Goal: Task Accomplishment & Management: Complete application form

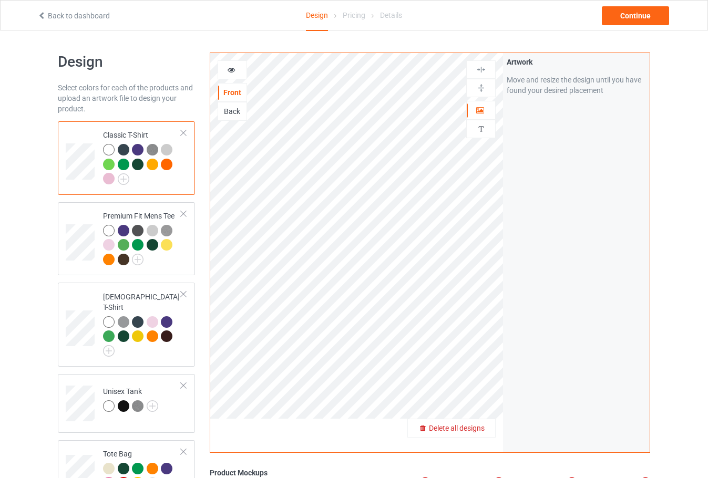
click at [481, 428] on span "Delete all designs" at bounding box center [457, 428] width 56 height 8
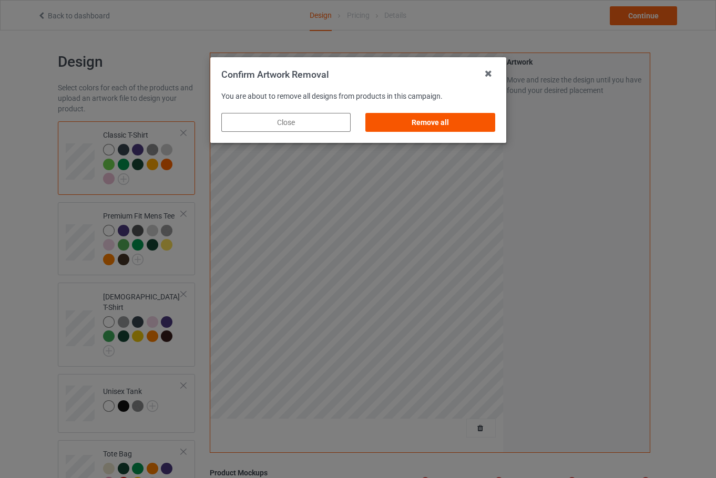
click at [420, 125] on div "Remove all" at bounding box center [429, 122] width 129 height 19
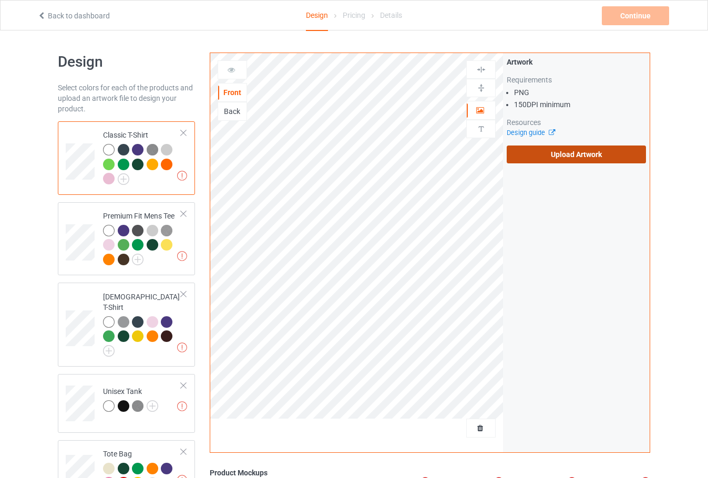
click at [540, 157] on label "Upload Artwork" at bounding box center [576, 155] width 139 height 18
click at [0, 0] on input "Upload Artwork" at bounding box center [0, 0] width 0 height 0
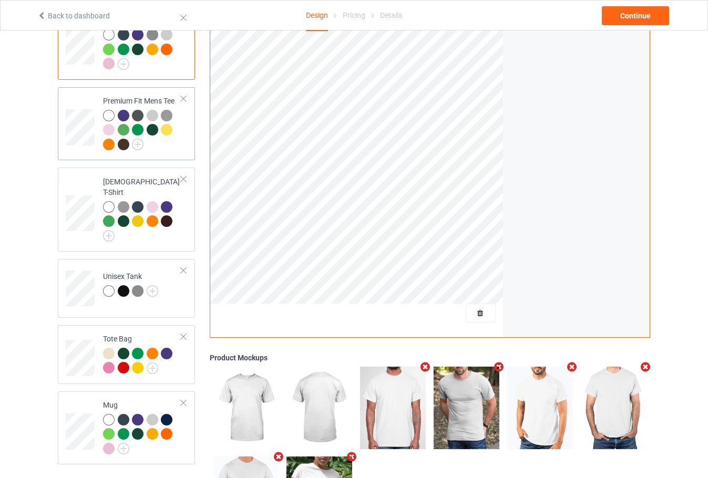
scroll to position [202, 0]
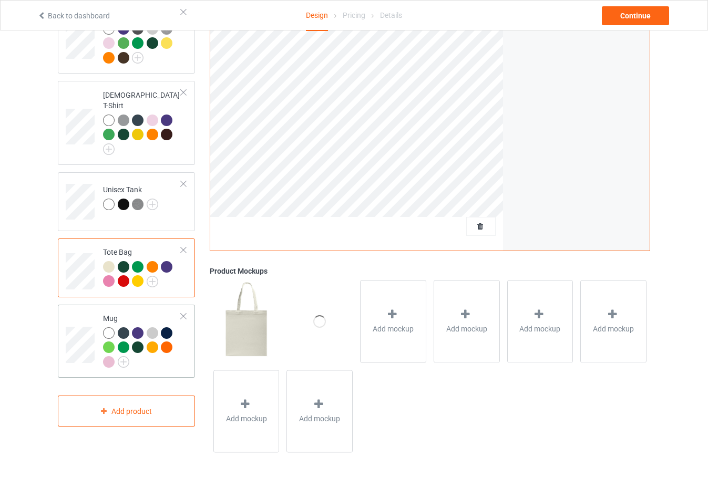
click at [83, 310] on td at bounding box center [82, 341] width 32 height 65
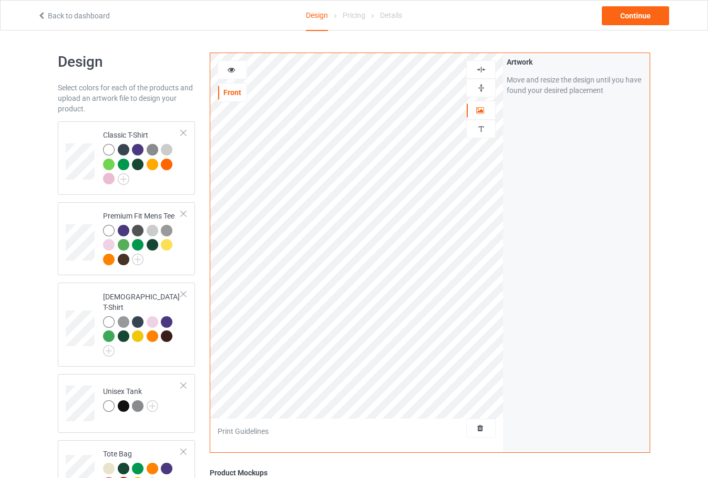
click at [480, 91] on img at bounding box center [481, 88] width 10 height 10
click at [613, 19] on div "Continue" at bounding box center [635, 15] width 67 height 19
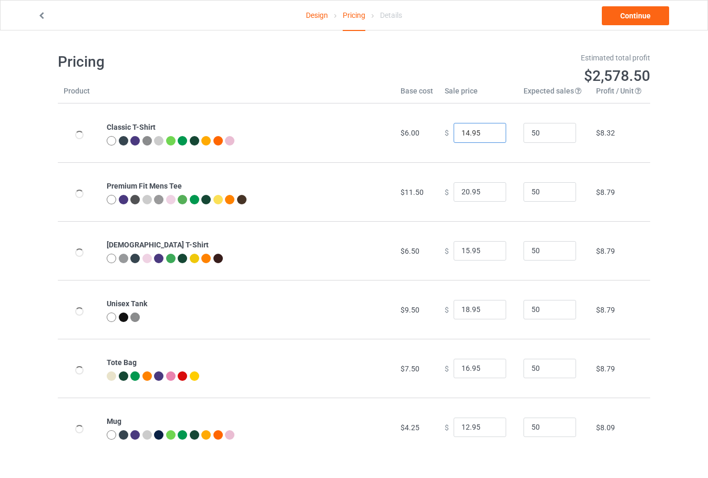
click at [477, 138] on input "14.95" at bounding box center [480, 133] width 53 height 20
type input "18.95"
click at [477, 191] on input "20.95" at bounding box center [480, 192] width 53 height 20
type input "24.95"
click at [480, 251] on input "15.95" at bounding box center [480, 251] width 53 height 20
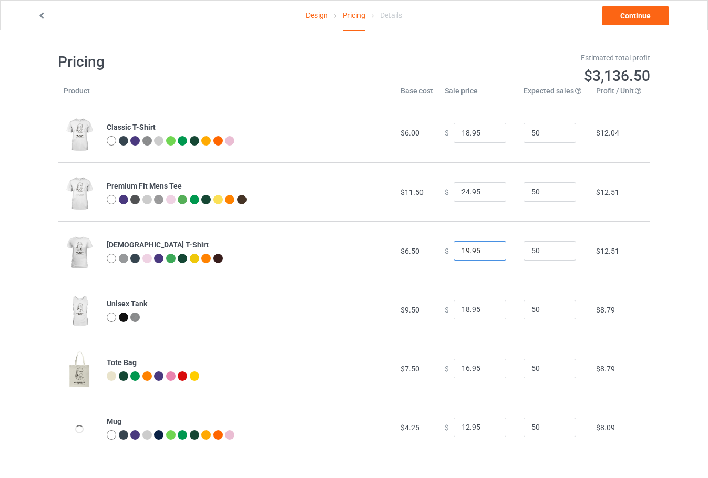
type input "19.95"
click at [480, 306] on input "18.95" at bounding box center [480, 310] width 53 height 20
type input "22.95"
click at [490, 286] on td "$ 22.95" at bounding box center [478, 309] width 79 height 59
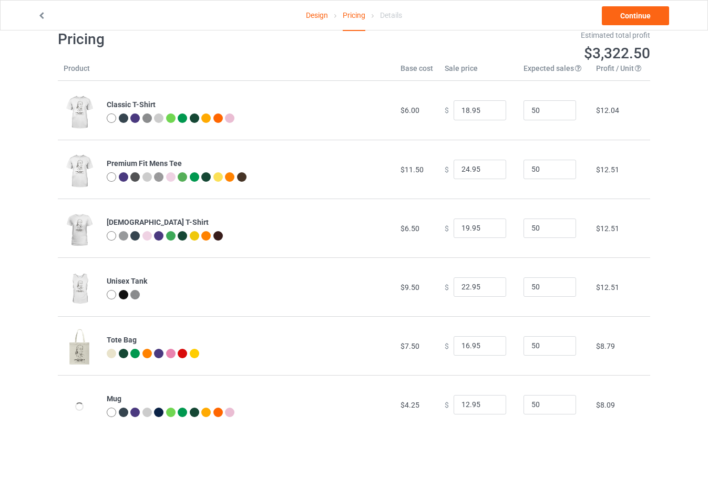
scroll to position [30, 0]
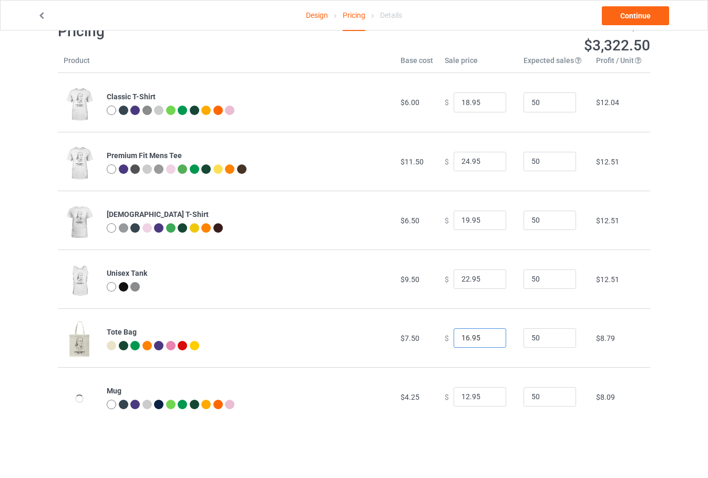
click at [482, 336] on input "16.95" at bounding box center [480, 338] width 53 height 20
type input "18.95"
click at [487, 305] on td "$ 22.95" at bounding box center [478, 279] width 79 height 59
click at [479, 395] on input "12.95" at bounding box center [480, 397] width 53 height 20
type input "15.95"
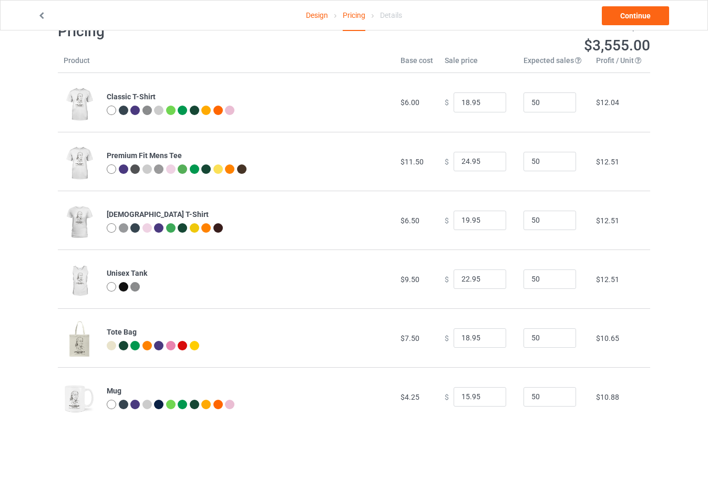
click at [488, 373] on td "$ 15.95" at bounding box center [478, 396] width 79 height 59
click at [637, 13] on link "Continue" at bounding box center [635, 15] width 67 height 19
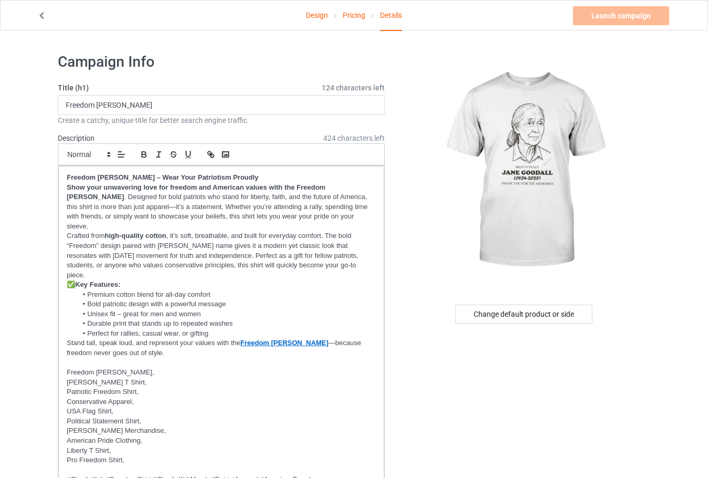
click at [359, 14] on link "Pricing" at bounding box center [354, 15] width 23 height 29
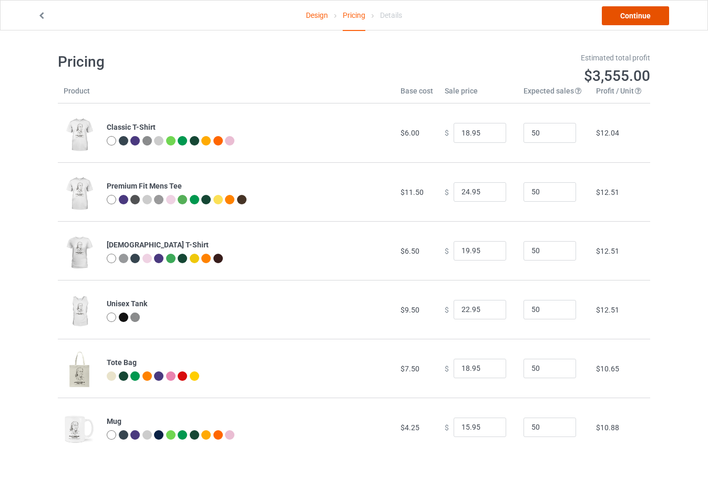
click at [619, 18] on link "Continue" at bounding box center [635, 15] width 67 height 19
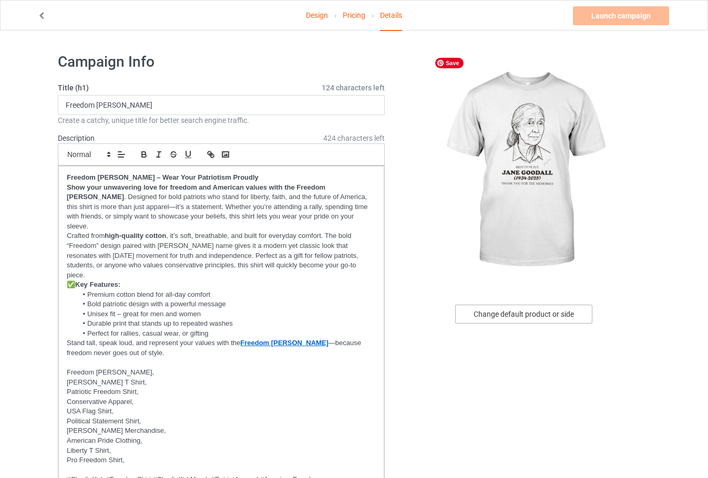
click at [540, 316] on div "Change default product or side" at bounding box center [523, 314] width 137 height 19
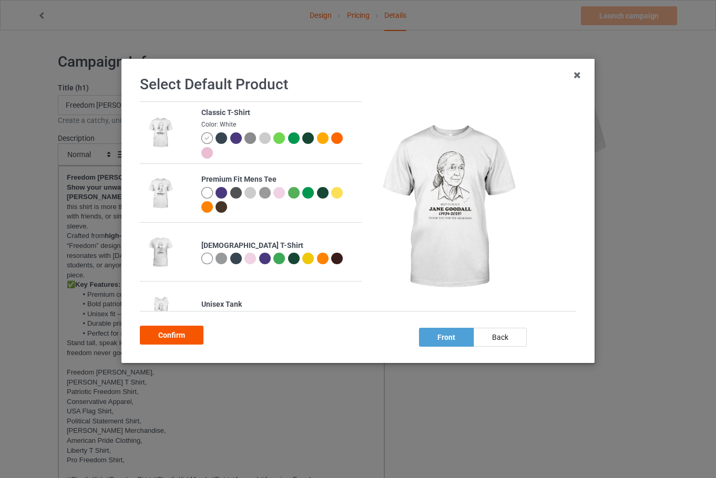
click at [169, 337] on div "Confirm" at bounding box center [172, 335] width 64 height 19
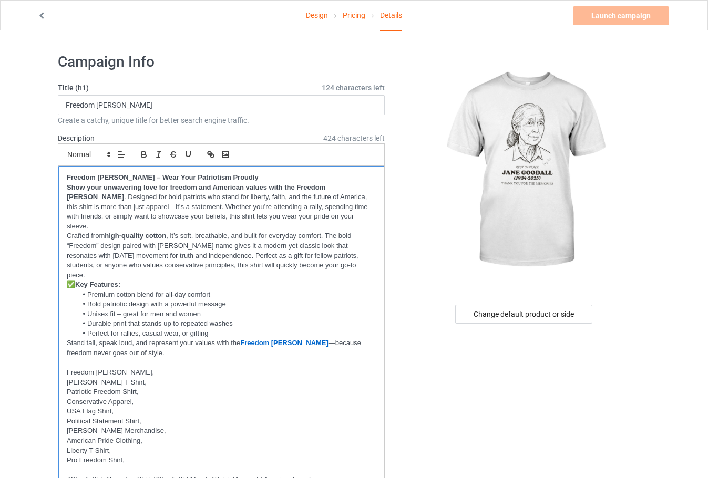
click at [280, 214] on p "Show your unwavering love for freedom and American values with the Freedom [PER…" at bounding box center [221, 207] width 309 height 49
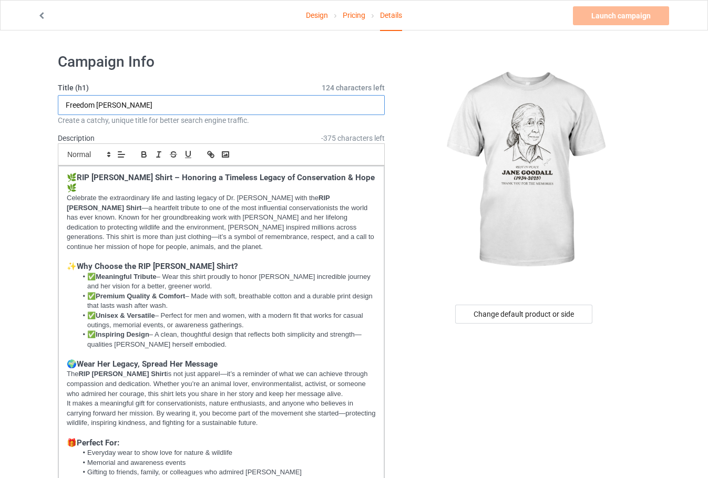
click at [182, 104] on input "Freedom [PERSON_NAME]" at bounding box center [221, 105] width 327 height 20
paste input "Rip [PERSON_NAME]"
type input "Rip [PERSON_NAME] Shirt"
click at [215, 262] on strong "Why Choose the RIP [PERSON_NAME] Shirt?" at bounding box center [157, 266] width 161 height 9
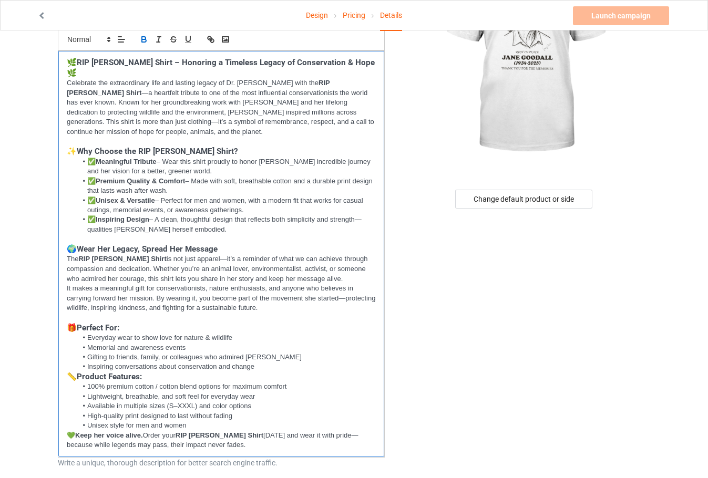
scroll to position [210, 0]
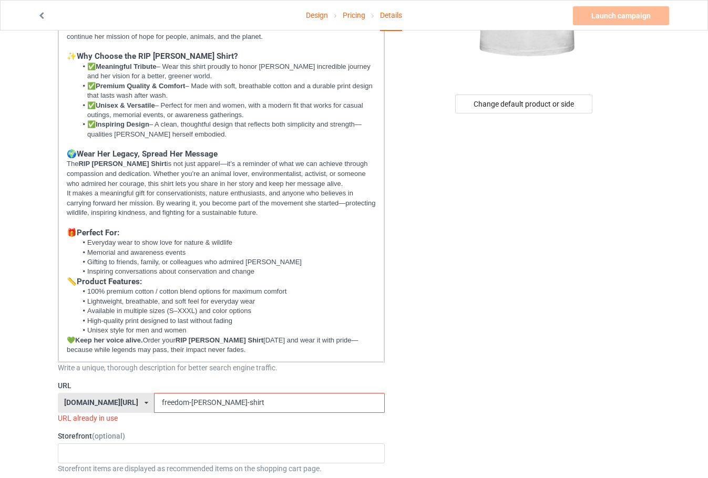
click at [334, 394] on input "freedom-[PERSON_NAME]-shirt" at bounding box center [269, 403] width 230 height 20
paste input "rip-[PERSON_NAME]"
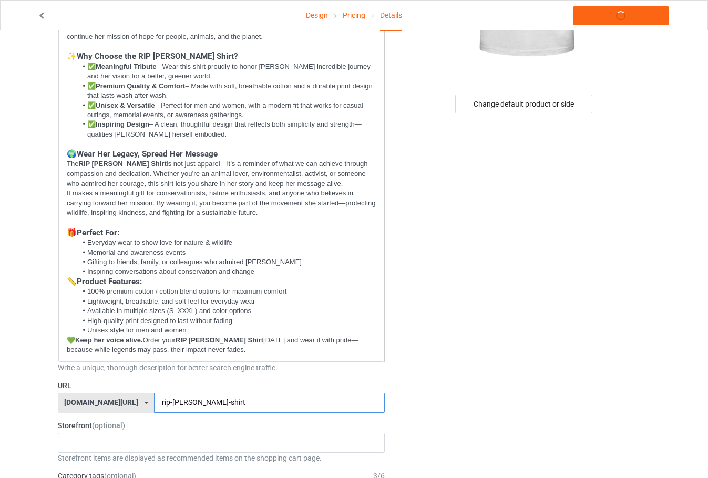
type input "rip-[PERSON_NAME]-shirt"
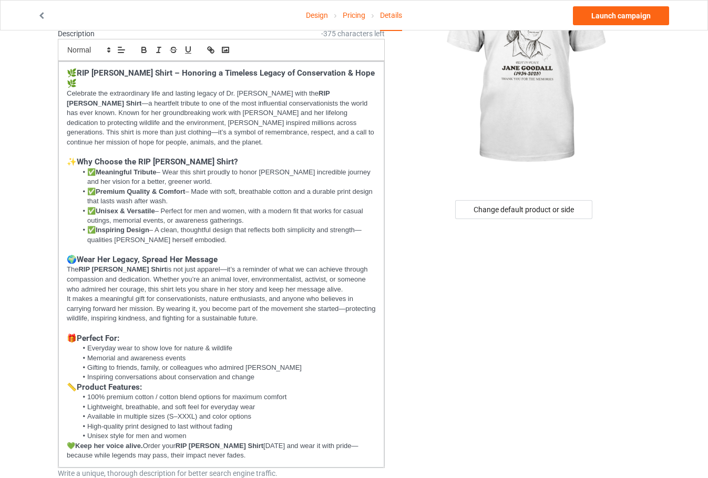
scroll to position [105, 0]
drag, startPoint x: 305, startPoint y: 81, endPoint x: 82, endPoint y: 91, distance: 223.6
click at [82, 91] on strong "RIP [PERSON_NAME] Shirt" at bounding box center [199, 98] width 265 height 18
click at [210, 48] on line "button" at bounding box center [211, 49] width 2 height 2
paste input "[URL][DOMAIN_NAME][PERSON_NAME]"
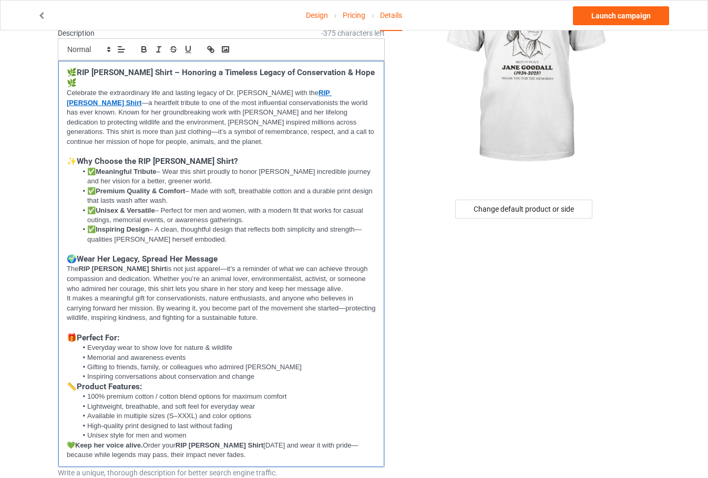
scroll to position [0, 0]
click at [253, 116] on p "Celebrate the extraordinary life and lasting legacy of Dr. [PERSON_NAME] with t…" at bounding box center [221, 117] width 309 height 58
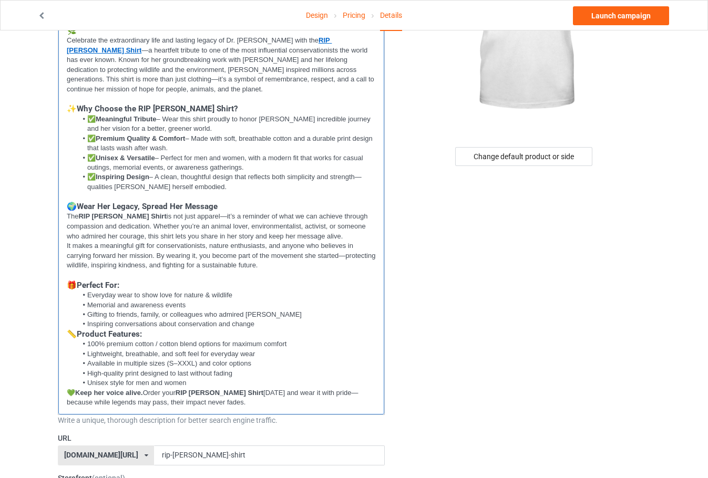
scroll to position [263, 0]
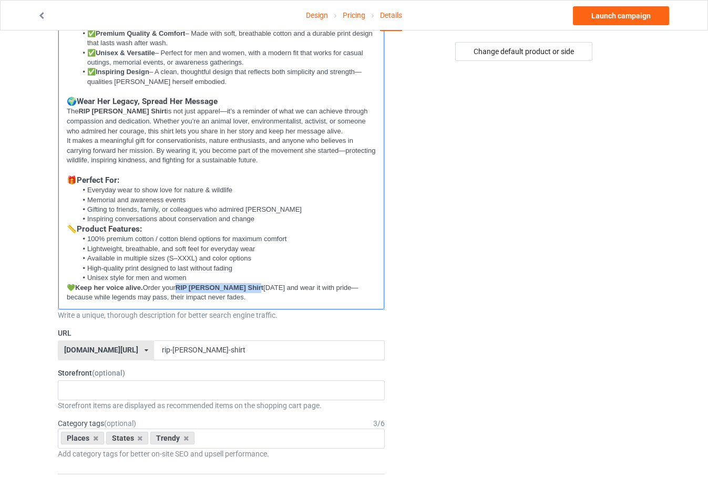
drag, startPoint x: 183, startPoint y: 274, endPoint x: 255, endPoint y: 277, distance: 72.1
click at [255, 284] on strong "RIP [PERSON_NAME] Shirt" at bounding box center [220, 288] width 88 height 8
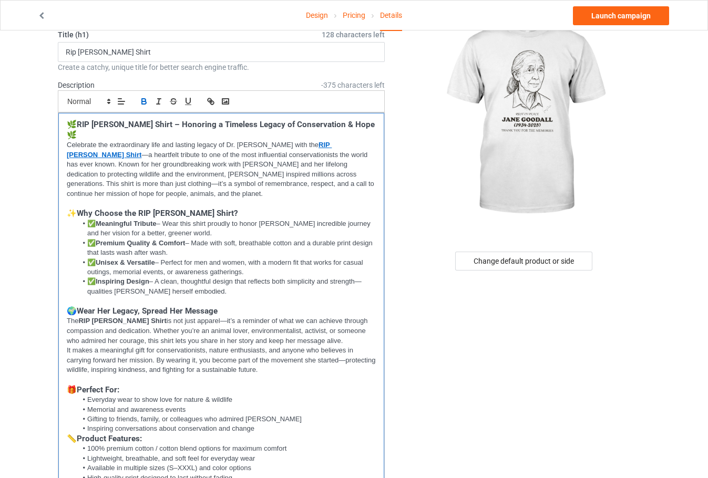
scroll to position [53, 0]
click at [214, 102] on icon "button" at bounding box center [212, 103] width 4 height 4
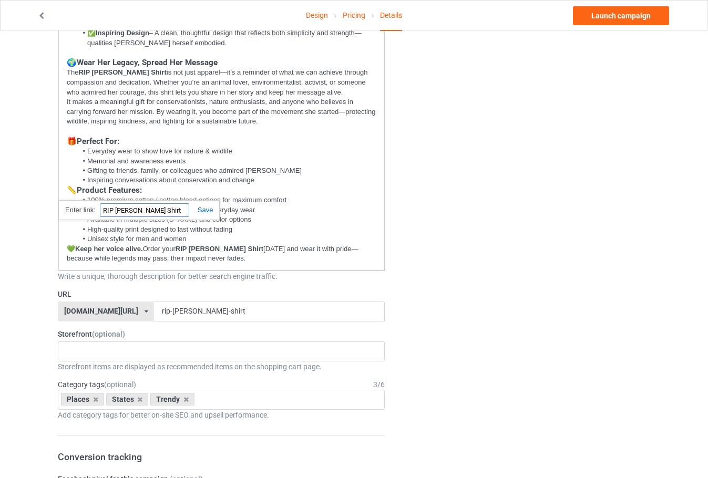
paste input "[URL][DOMAIN_NAME][PERSON_NAME]"
type input "[URL][DOMAIN_NAME][PERSON_NAME]"
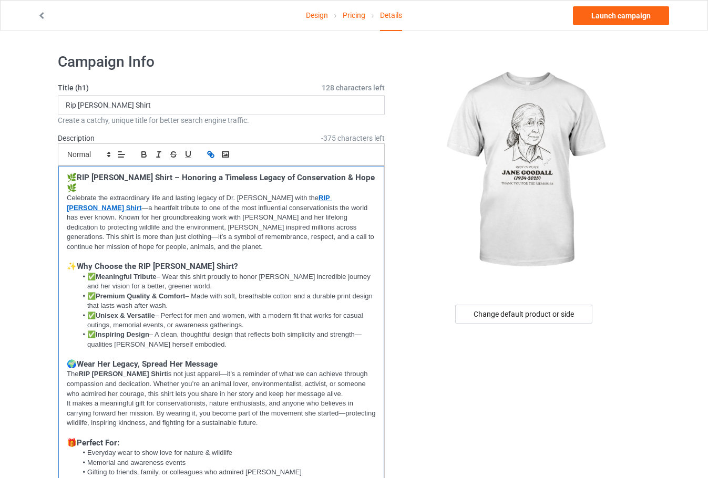
scroll to position [0, 0]
click at [273, 292] on li "✅ Premium Quality & Comfort – Made with soft, breathable cotton and a durable p…" at bounding box center [226, 301] width 299 height 19
click at [618, 7] on link "Launch campaign" at bounding box center [621, 15] width 96 height 19
